Goal: Task Accomplishment & Management: Use online tool/utility

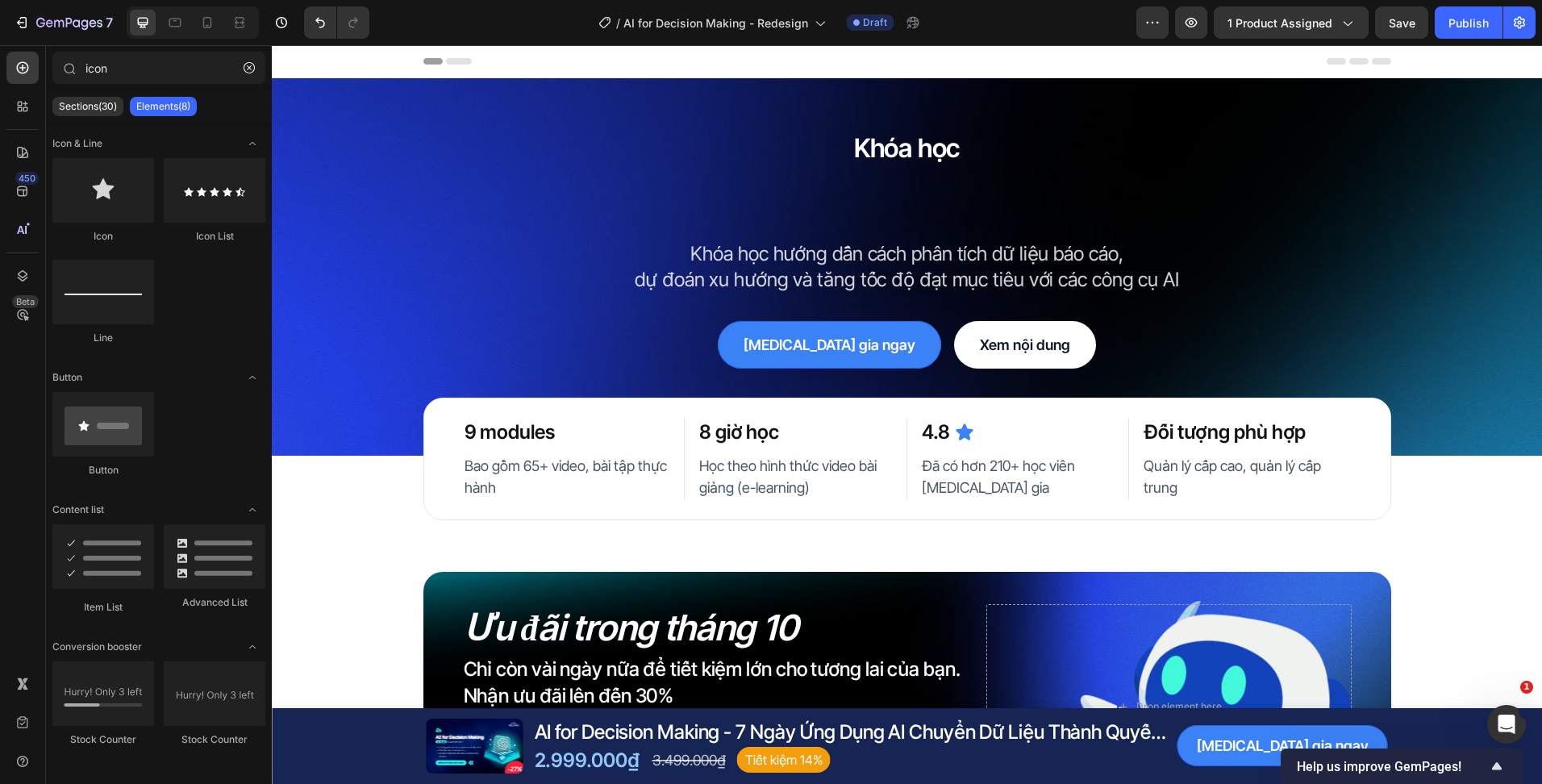
click at [1196, 40] on div "7 Version history / AI for Decision Making - Redesign Draft Preview 1 product a…" at bounding box center [771, 23] width 1542 height 46
click at [1196, 36] on button "button" at bounding box center [1191, 23] width 33 height 33
click at [1187, 16] on icon "button" at bounding box center [1191, 23] width 16 height 16
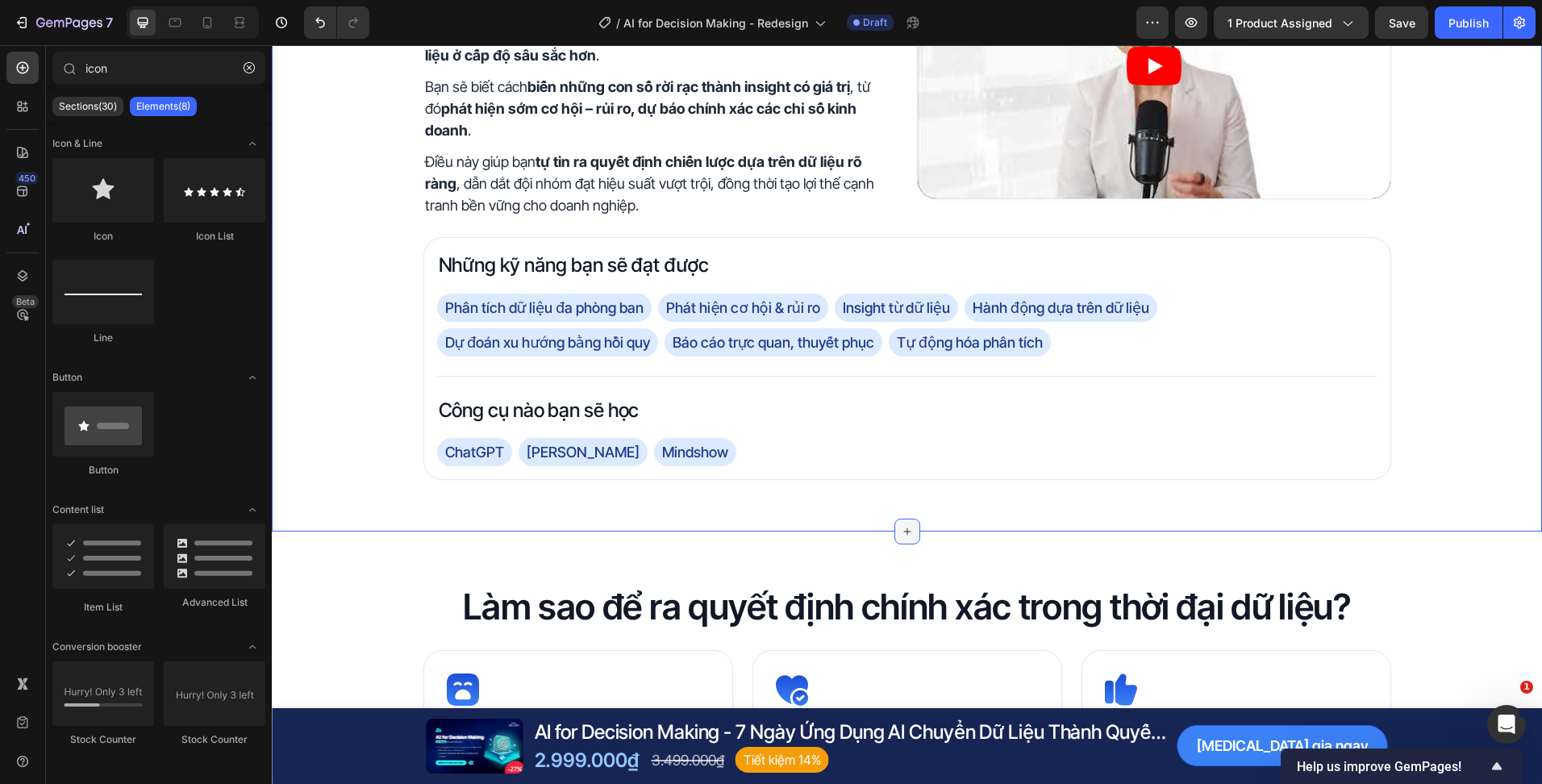
scroll to position [807, 0]
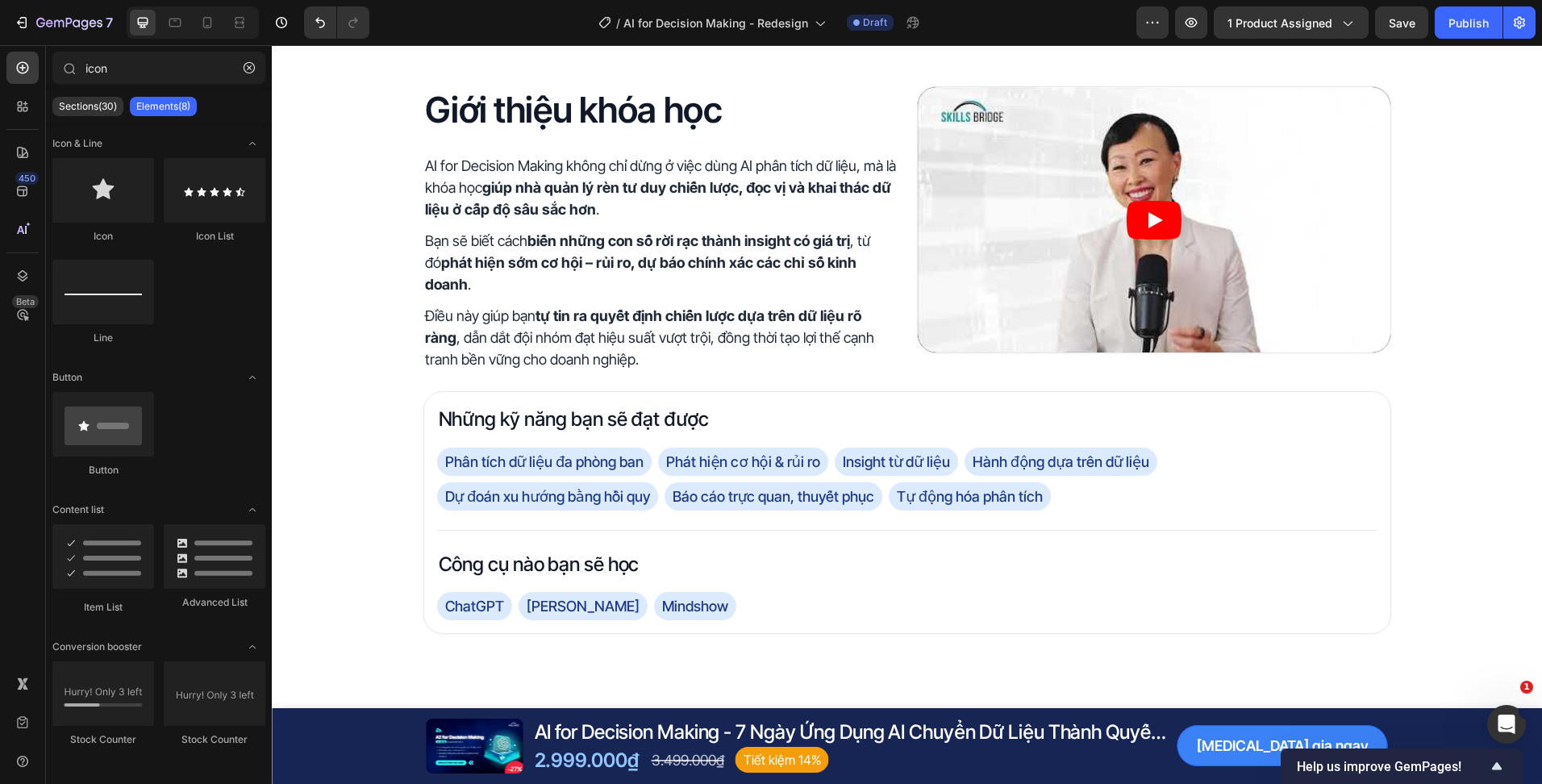
click at [205, 741] on div "Stock Counter" at bounding box center [215, 740] width 102 height 15
click at [1026, 54] on div "Giới thiệu khóa học Heading AI for Decision Making không chỉ dừng ở việc dùng A…" at bounding box center [906, 361] width 1270 height 651
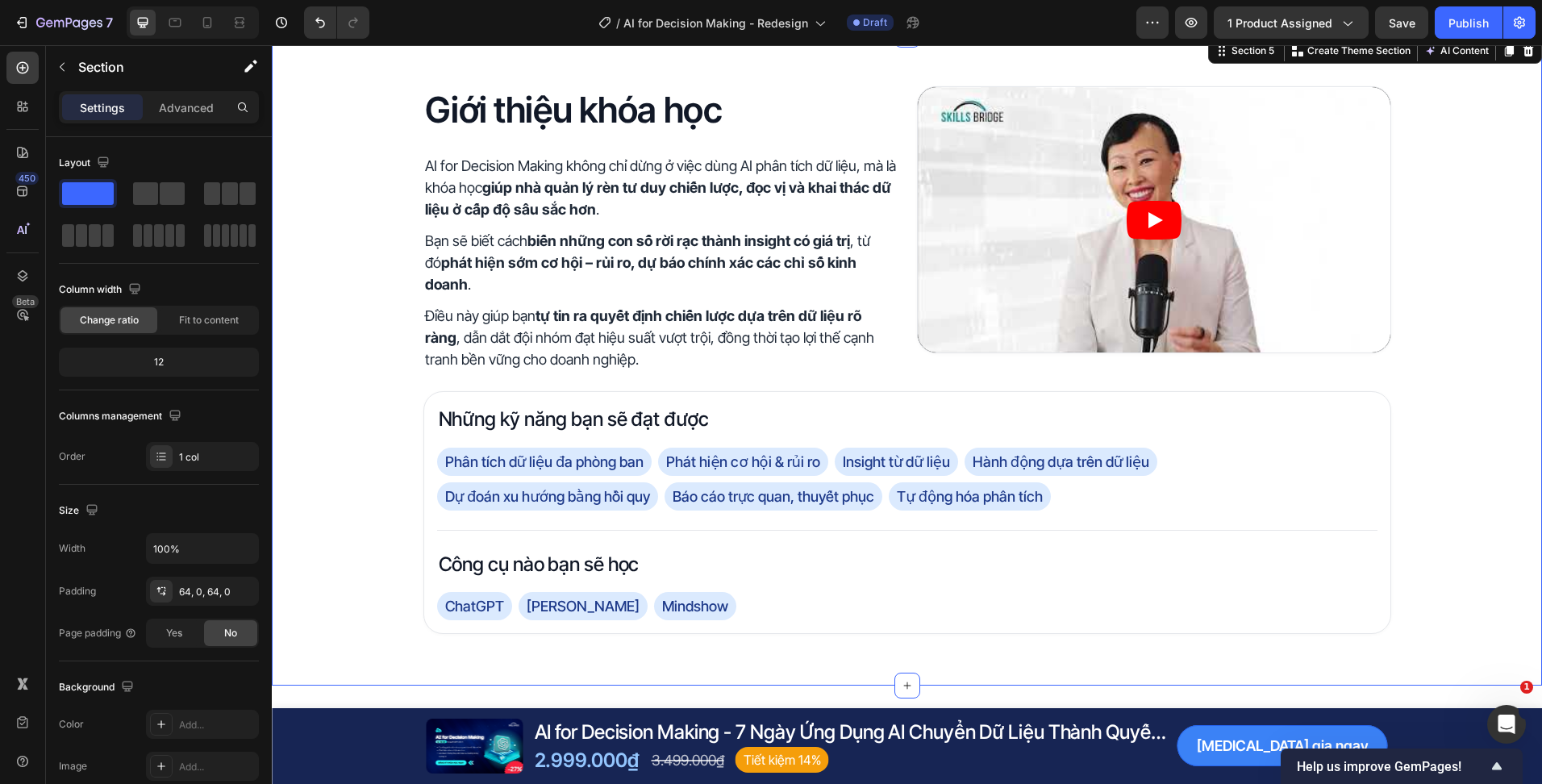
scroll to position [0, 0]
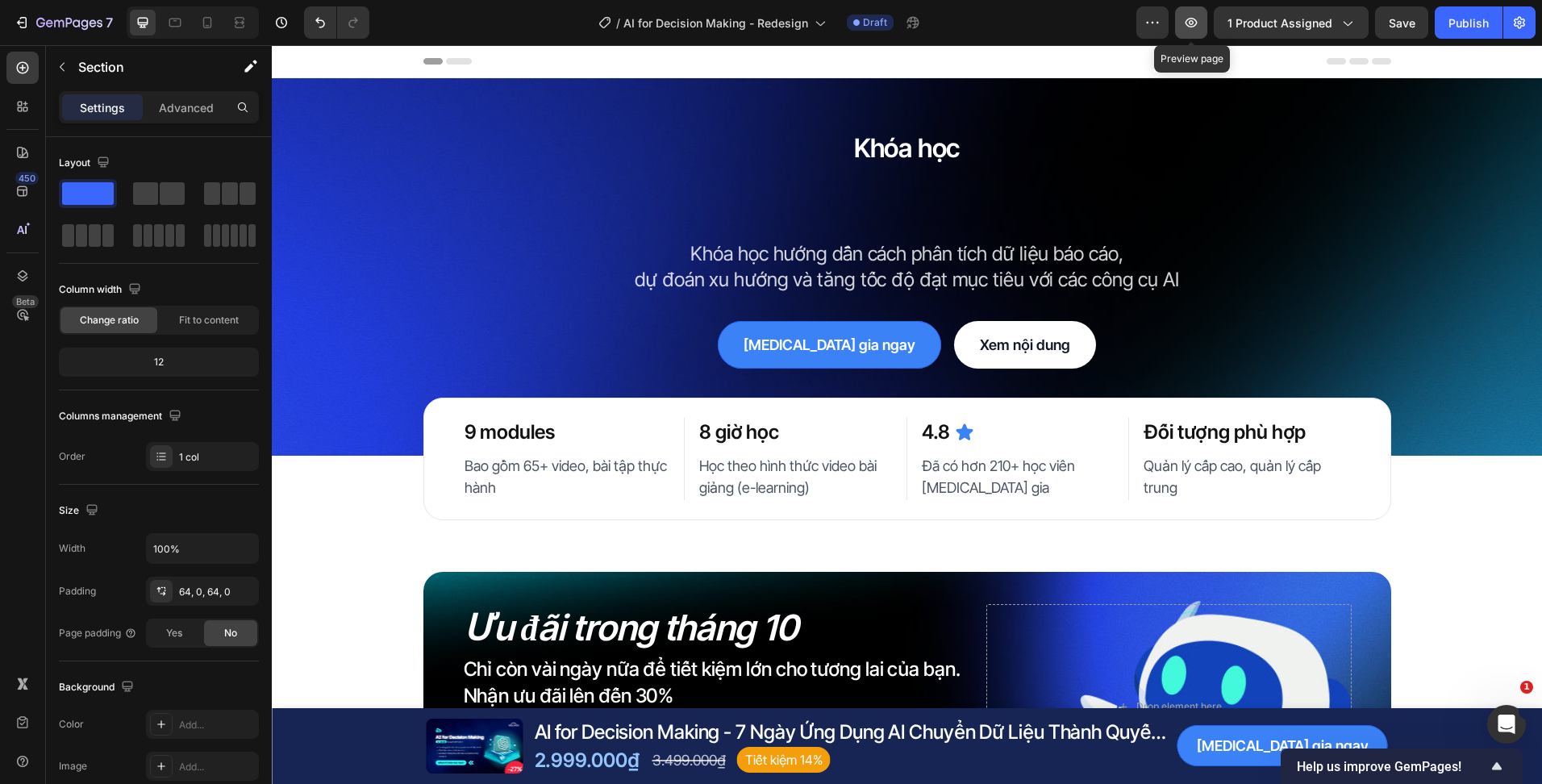
click at [1184, 18] on button "button" at bounding box center [1191, 23] width 33 height 33
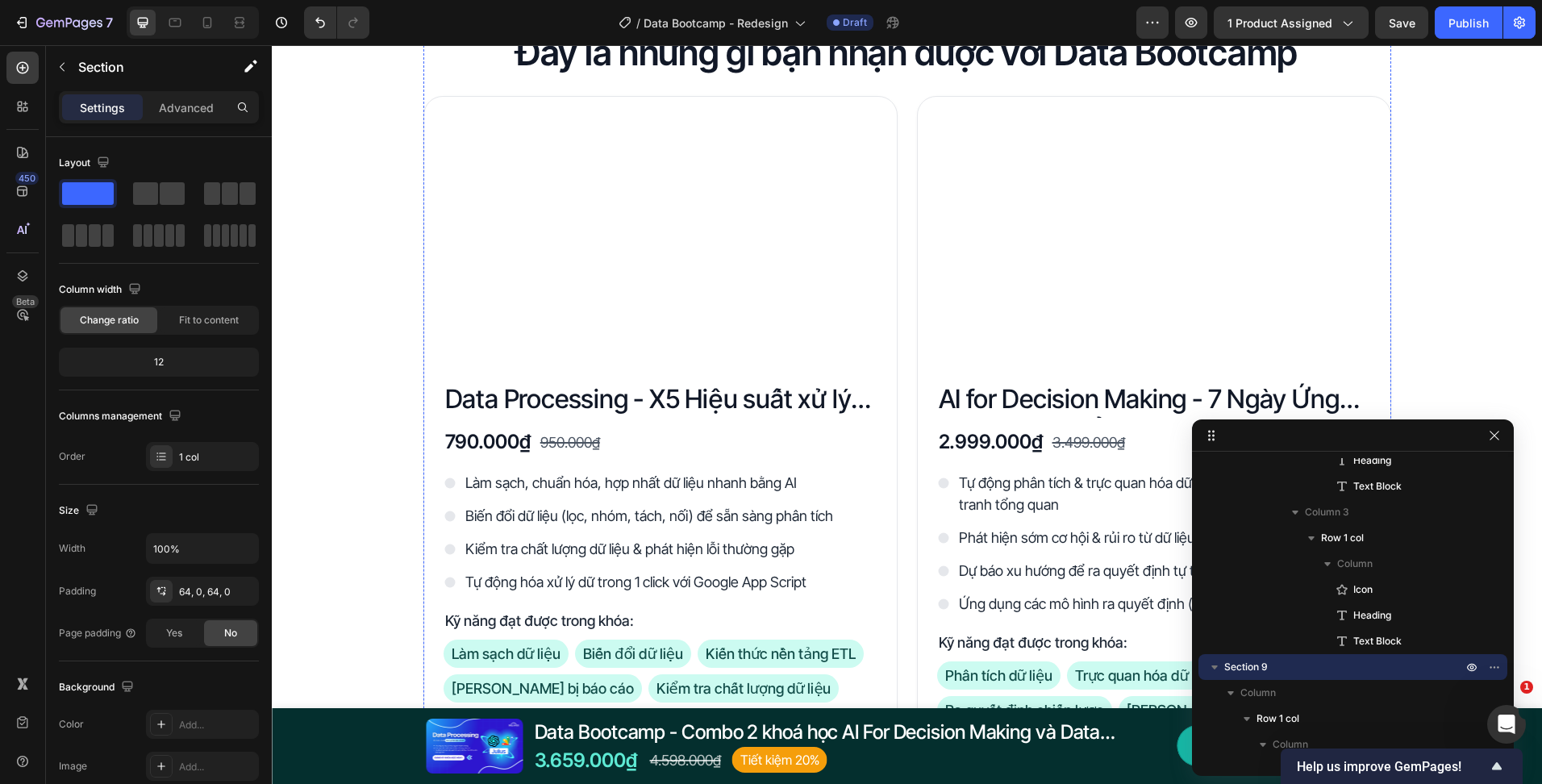
scroll to position [2661, 0]
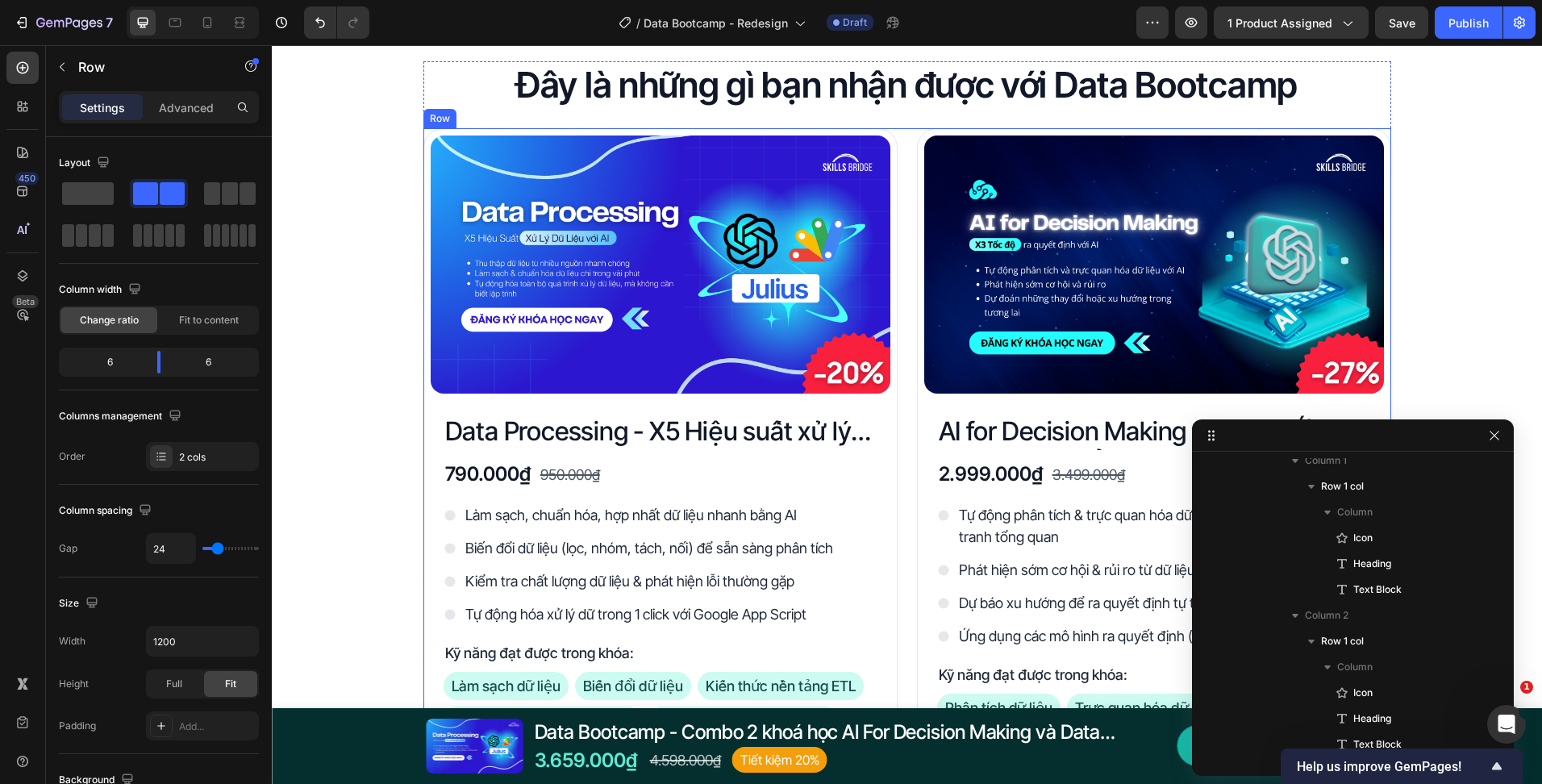
click at [900, 250] on div "Product Images Data Processing - X5 Hiệu suất xử lý dữ liệu với AI Product Titl…" at bounding box center [907, 480] width 968 height 703
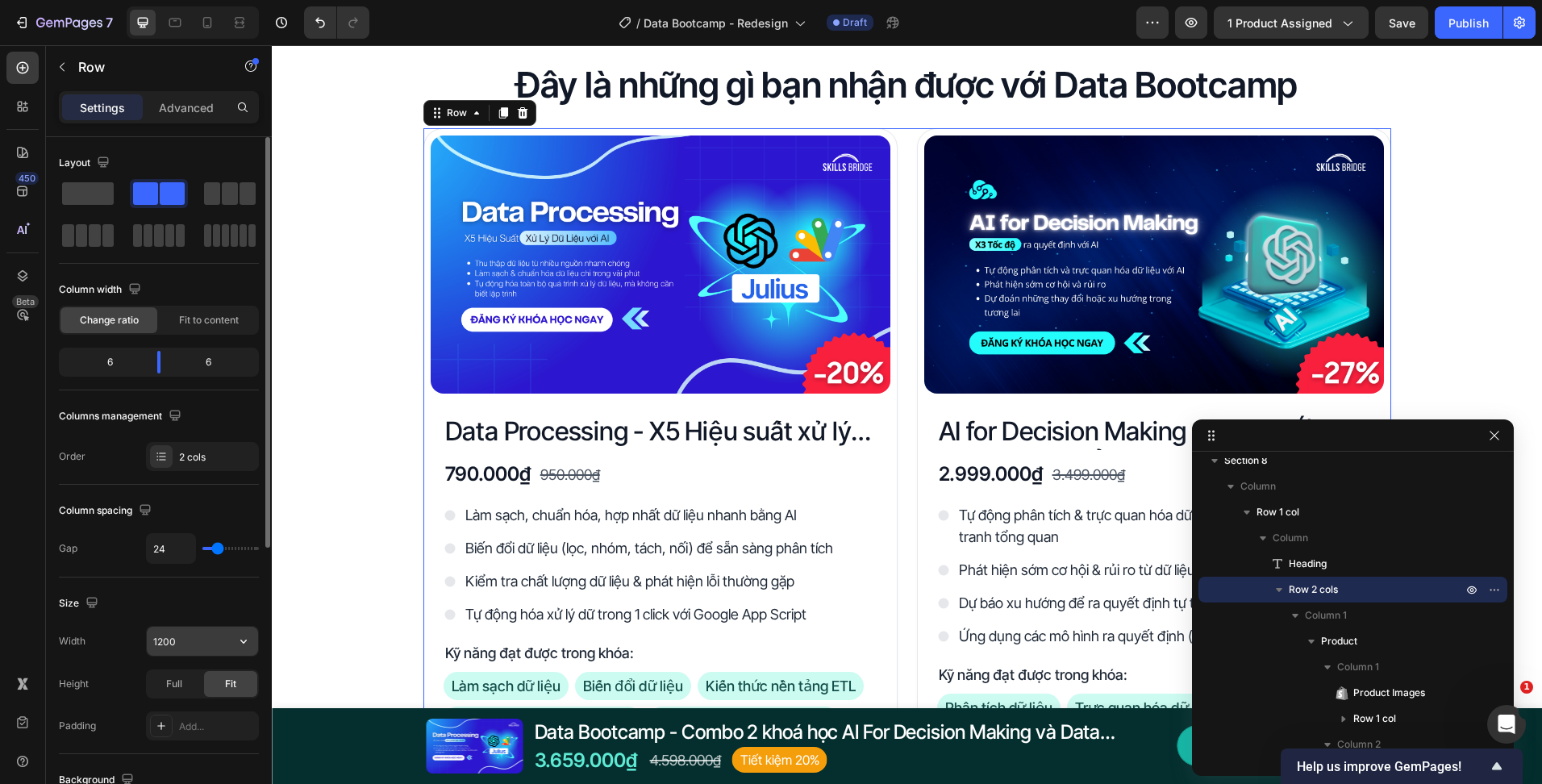
click at [188, 651] on input "1200" at bounding box center [202, 641] width 111 height 29
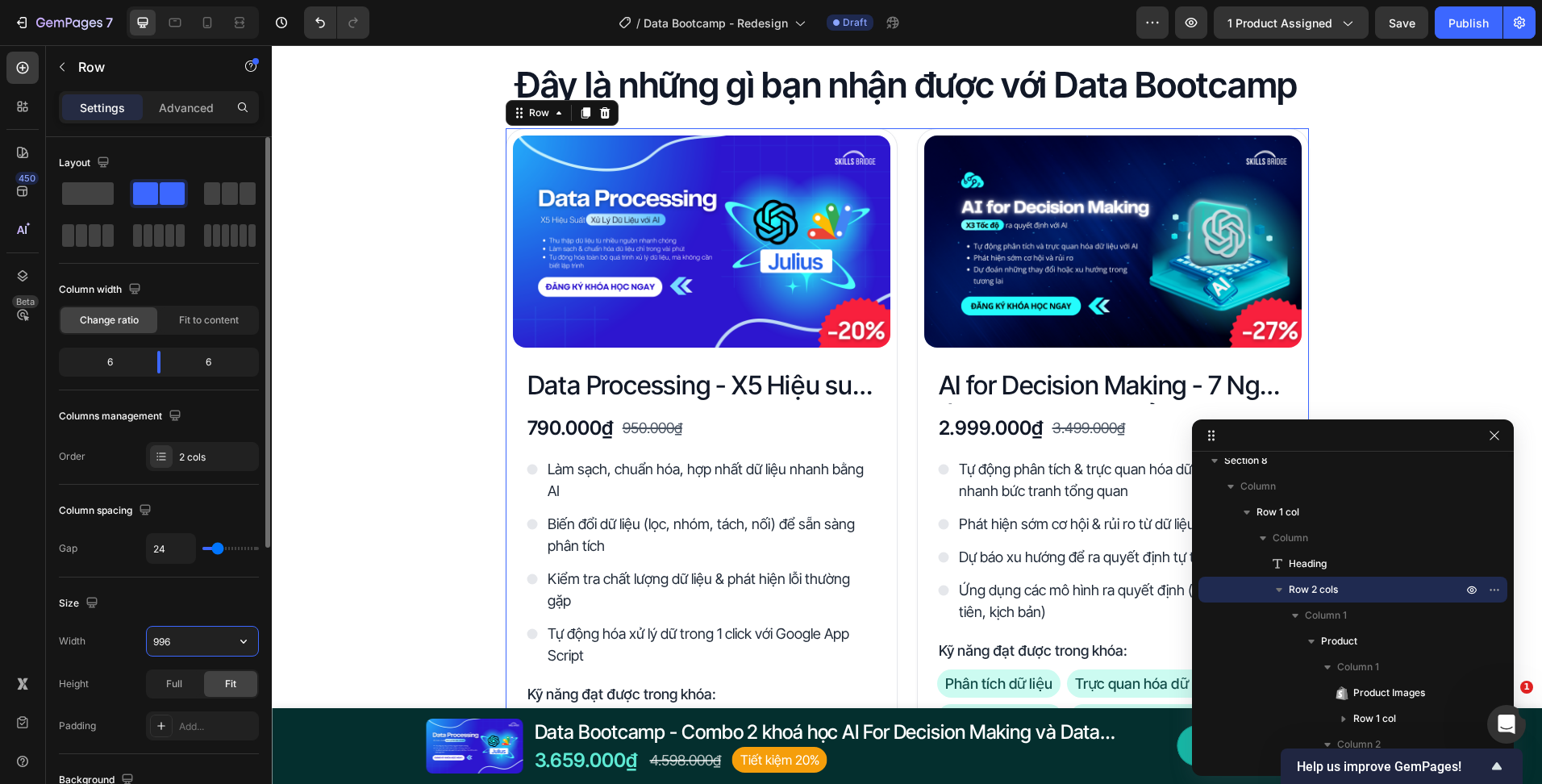
type input "996"
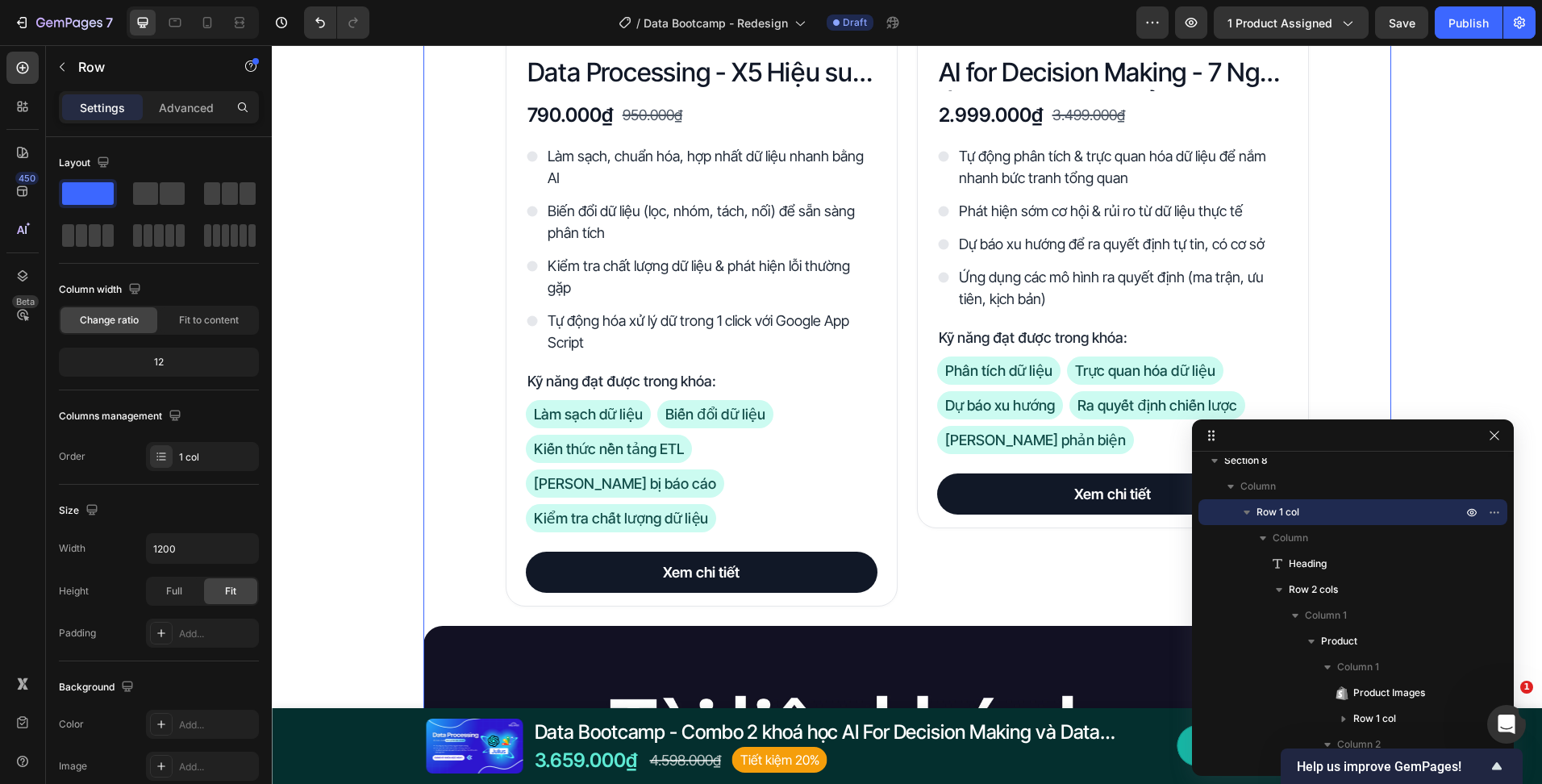
scroll to position [3065, 0]
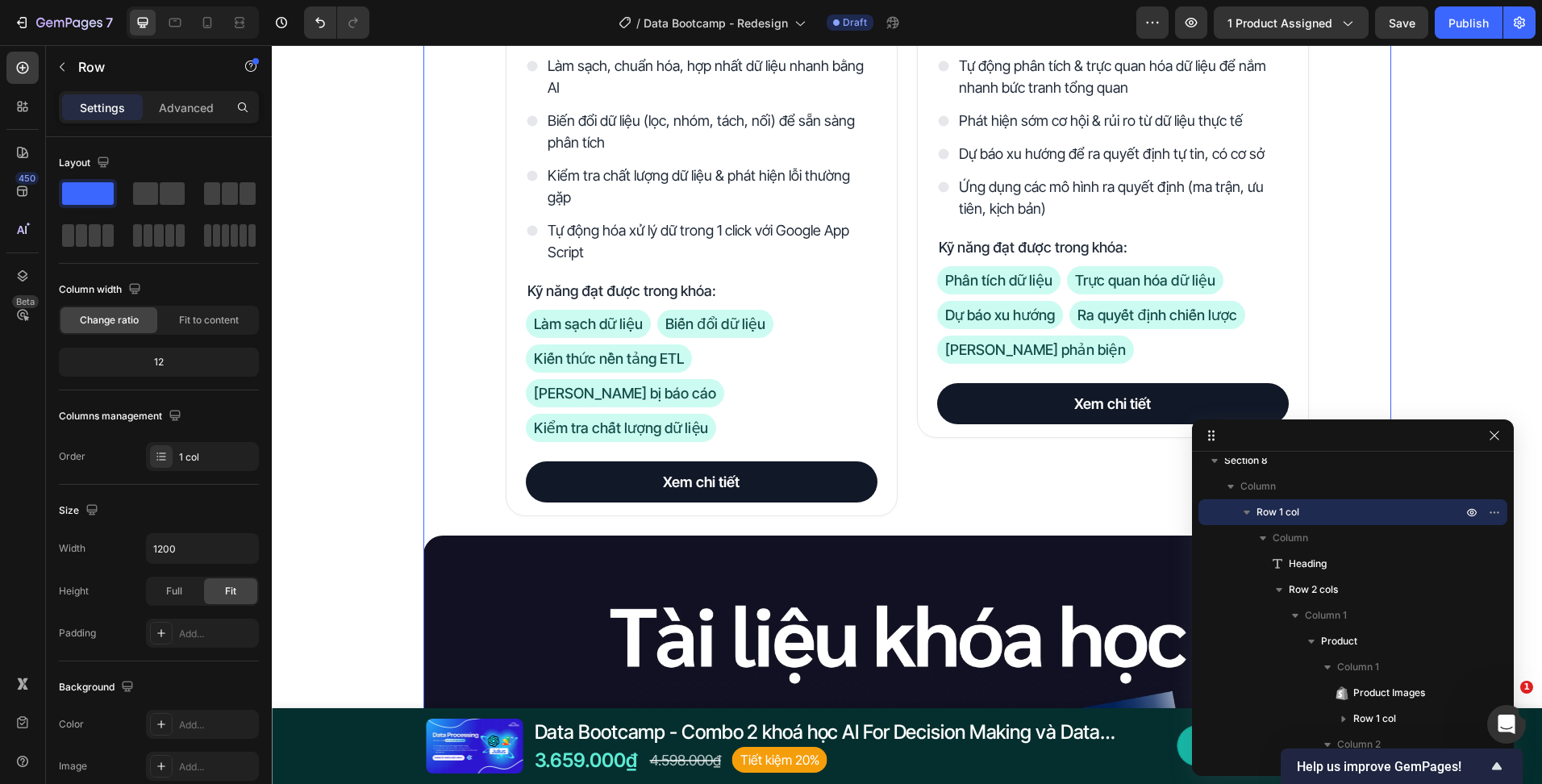
click at [330, 467] on div "Đây là những gì bạn nhận được với Data Bootcamp Heading Product Images Data Pro…" at bounding box center [906, 469] width 1270 height 1623
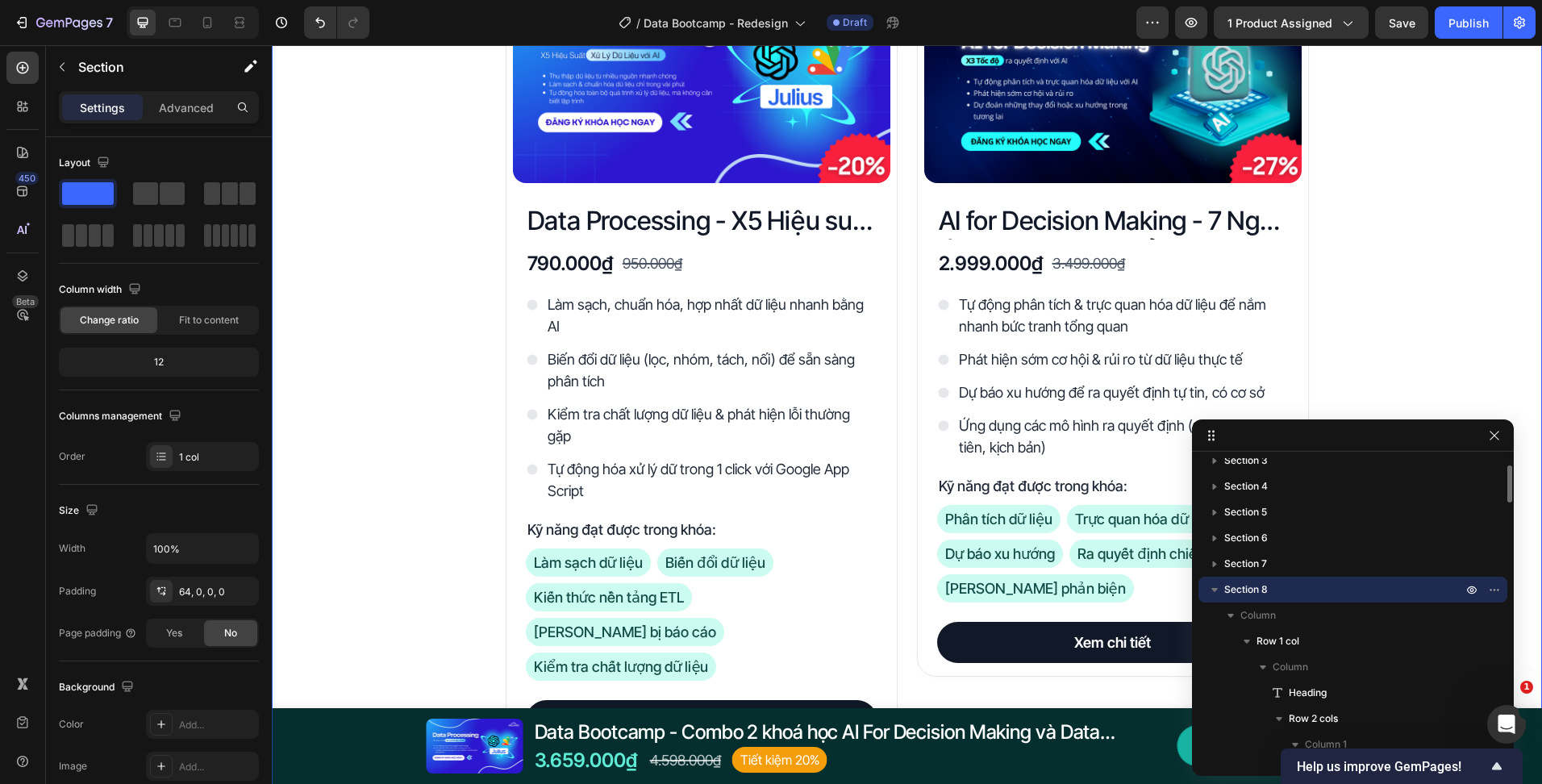
scroll to position [2823, 0]
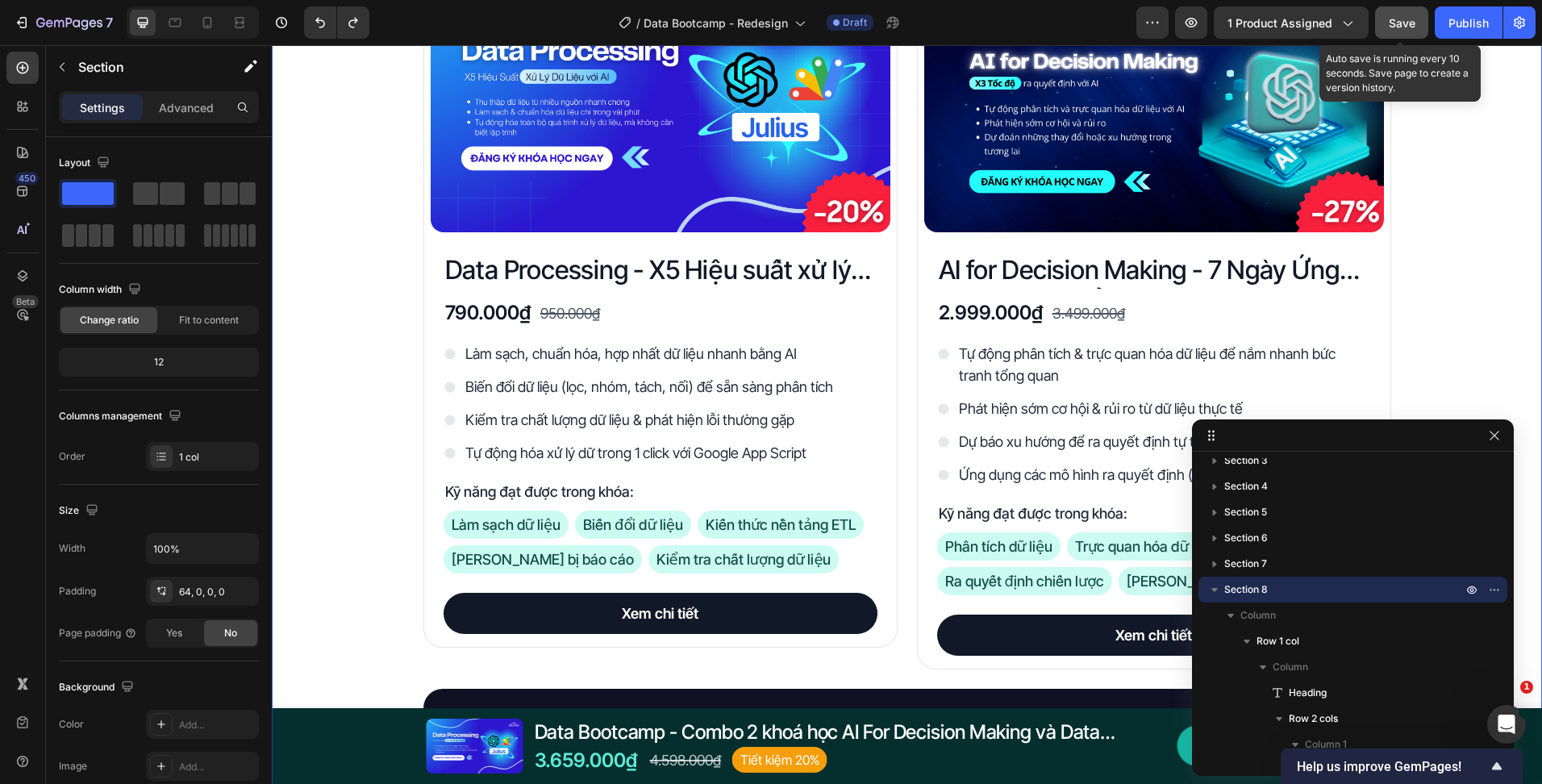
click at [1402, 7] on button "Save" at bounding box center [1402, 23] width 53 height 33
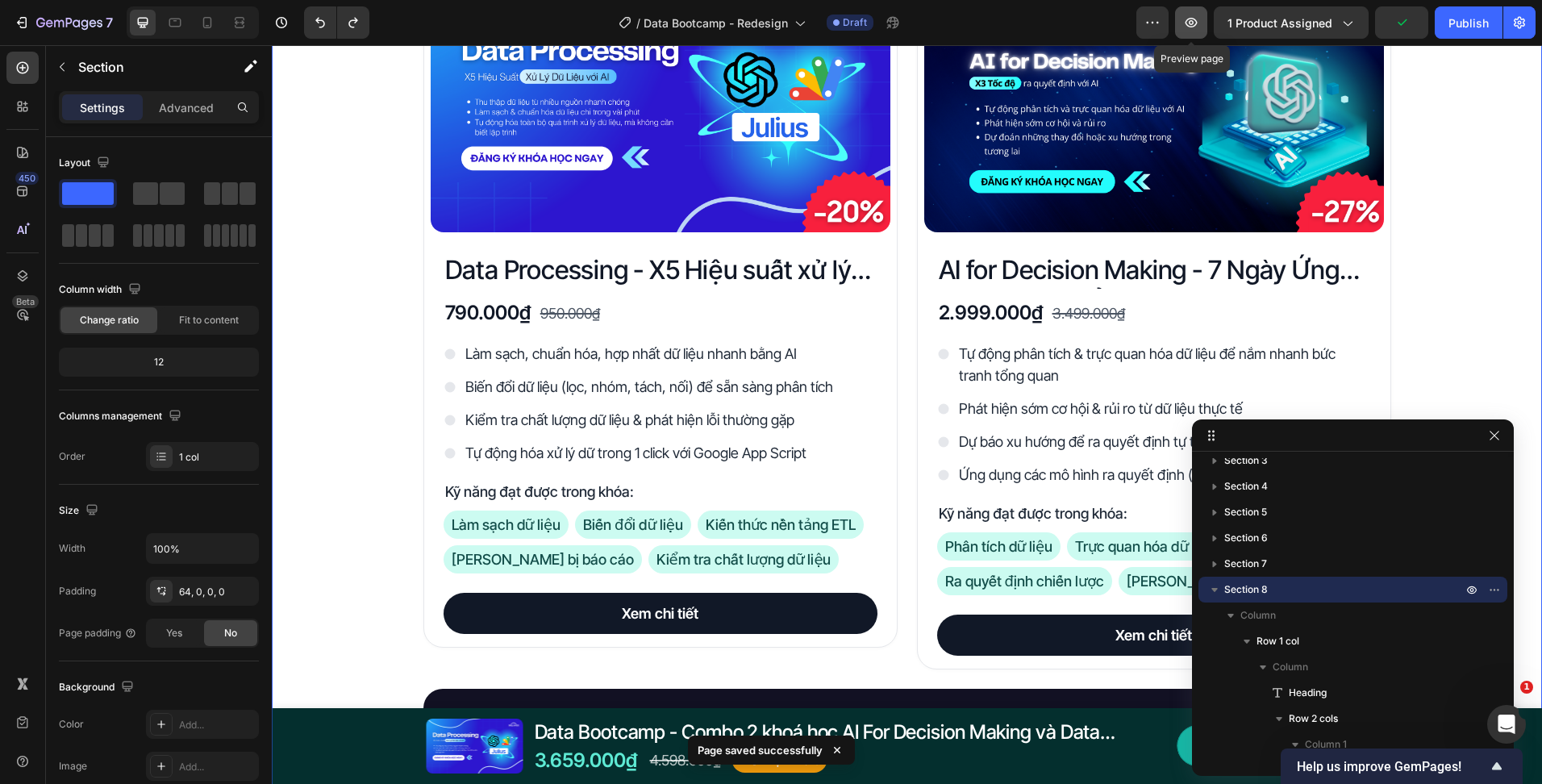
click at [1193, 29] on icon "button" at bounding box center [1191, 23] width 16 height 16
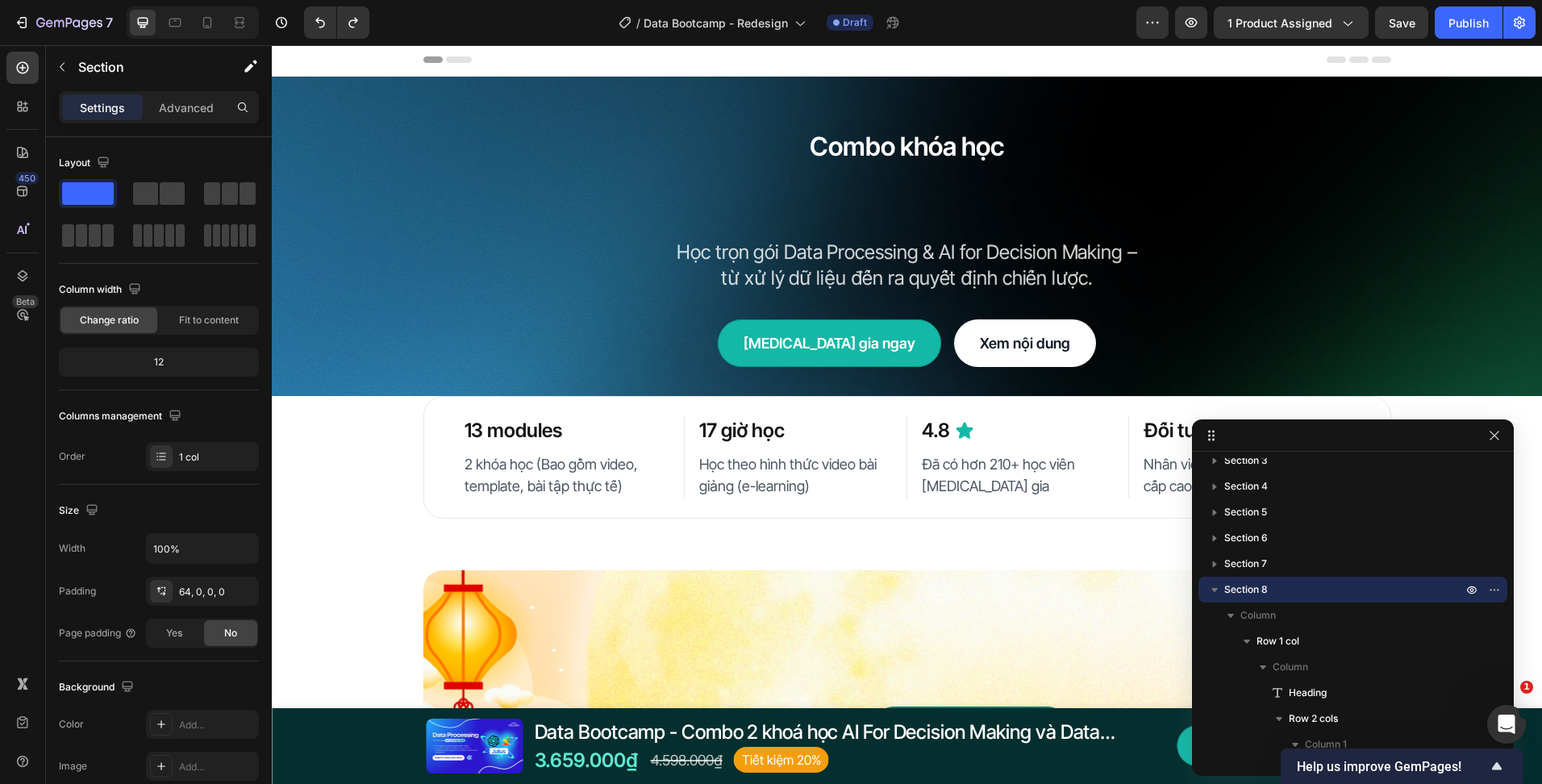
scroll to position [0, 0]
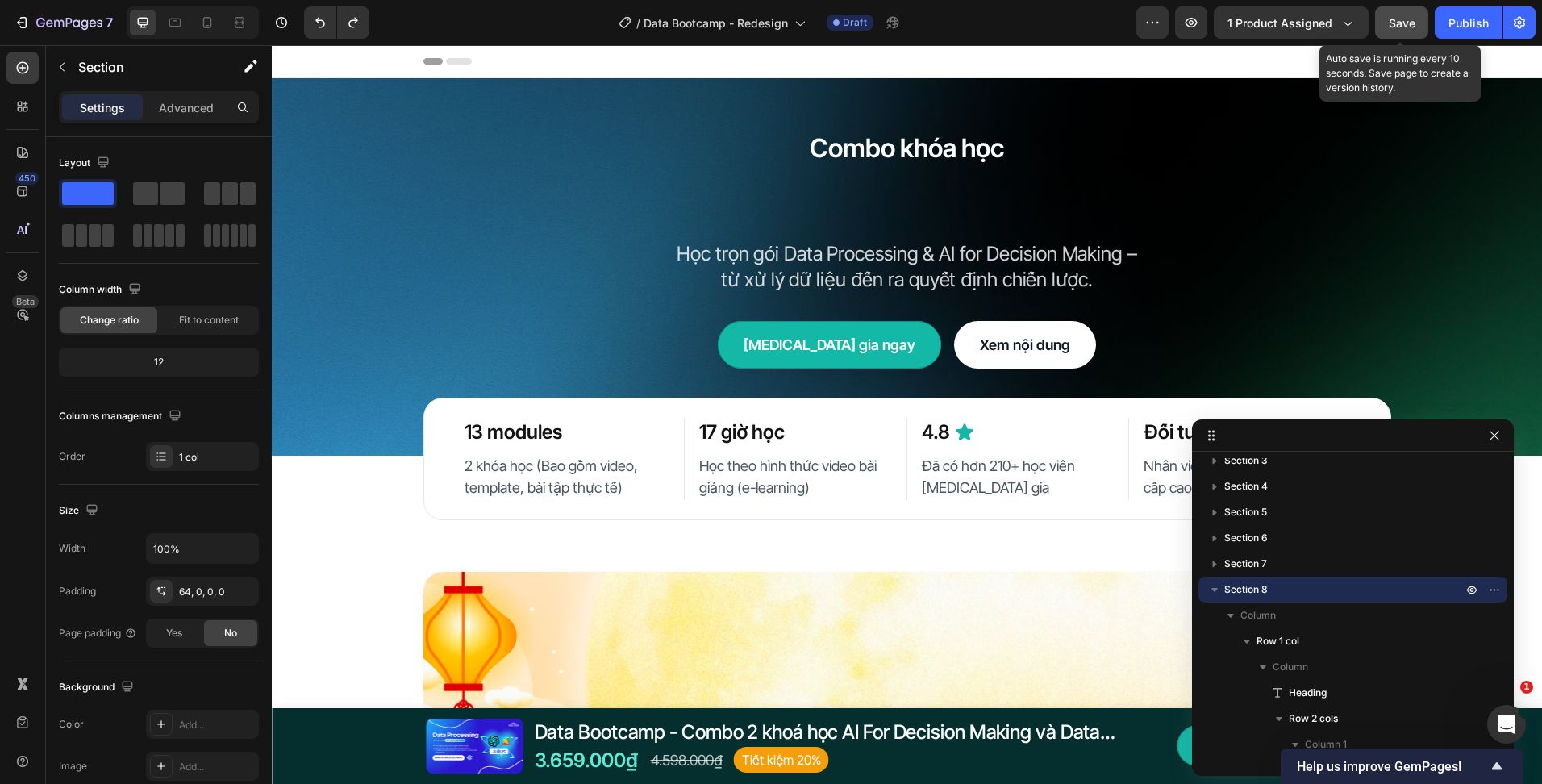
click at [1389, 27] on span "Save" at bounding box center [1402, 23] width 27 height 14
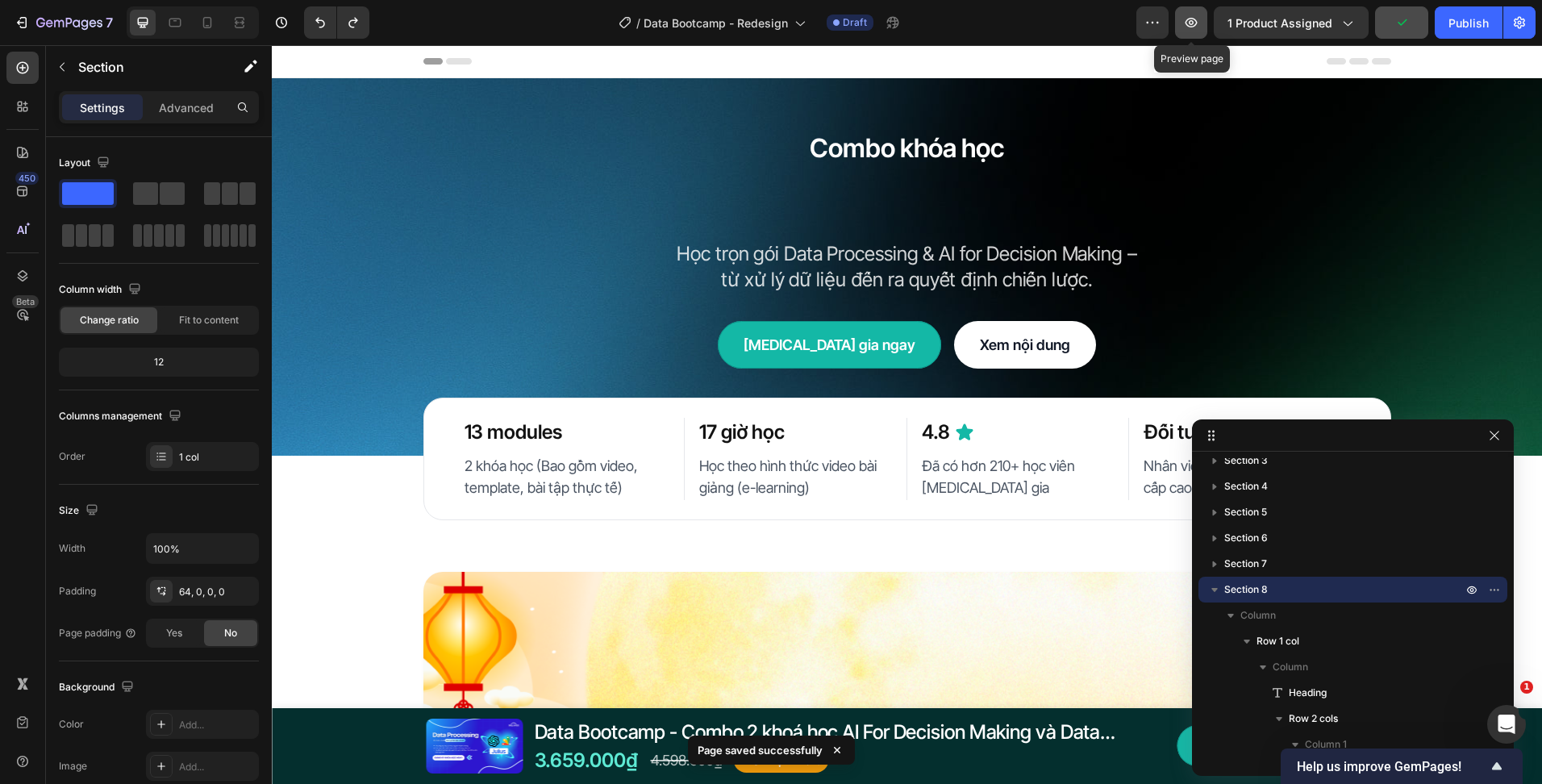
click at [1202, 24] on button "button" at bounding box center [1191, 23] width 33 height 33
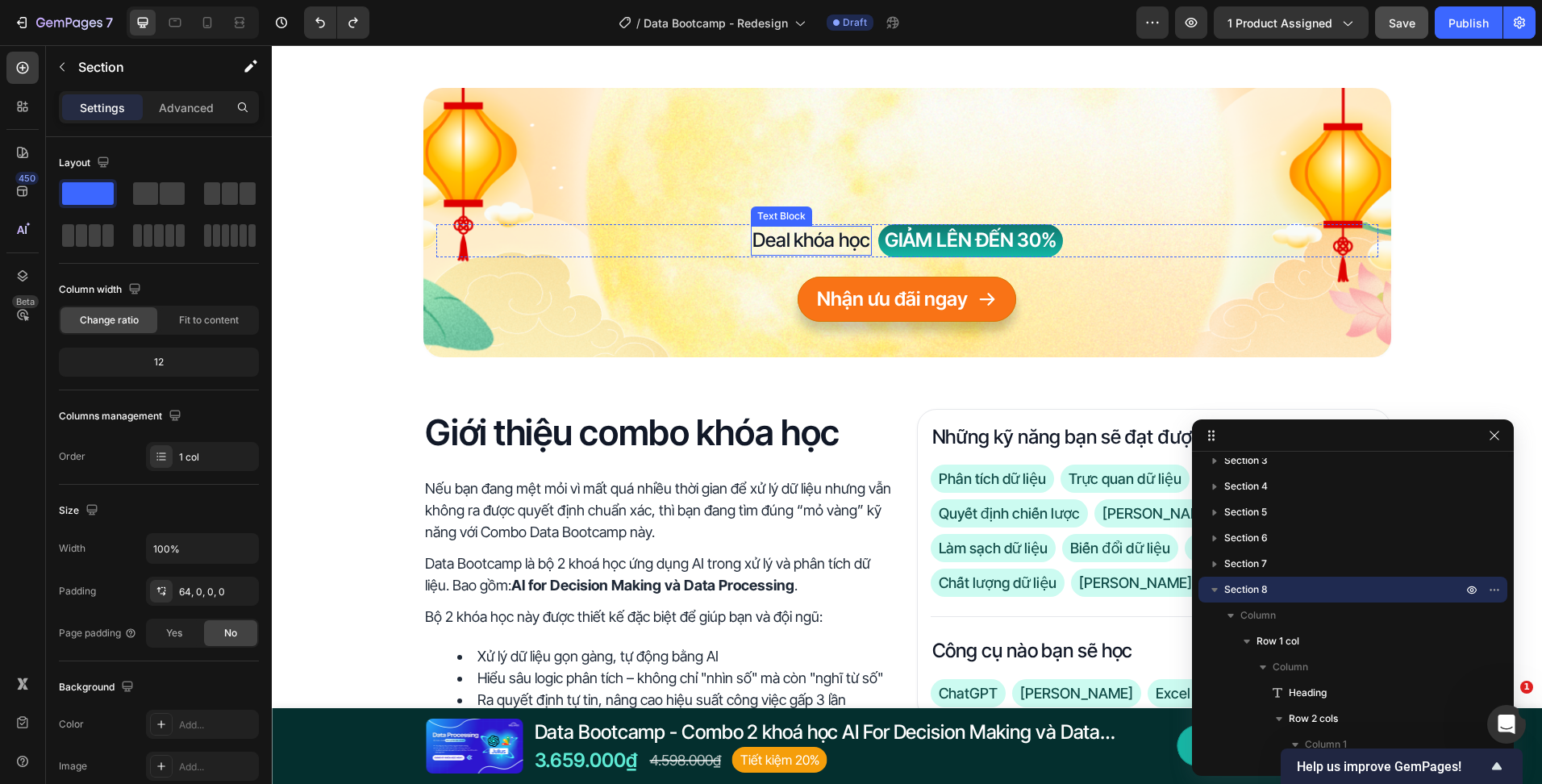
scroll to position [322, 0]
